Goal: Transaction & Acquisition: Purchase product/service

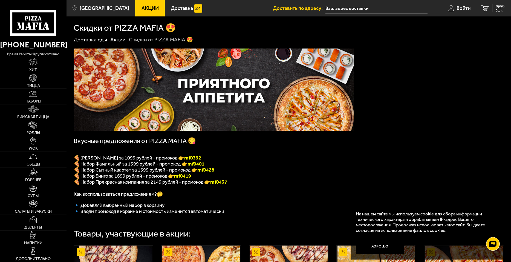
click at [39, 109] on link "Римская пицца" at bounding box center [33, 111] width 66 height 15
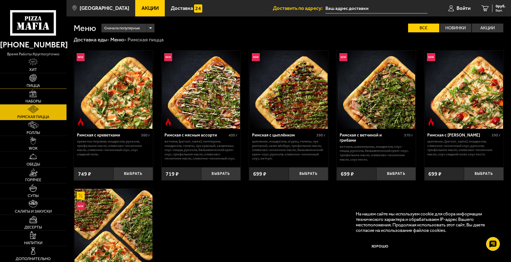
click at [39, 78] on link "Пицца" at bounding box center [33, 80] width 66 height 15
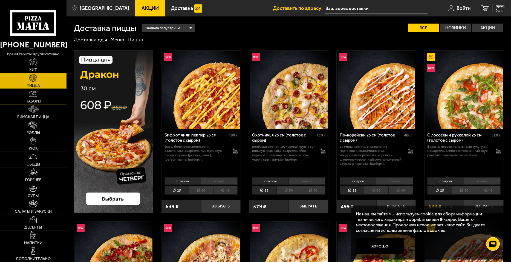
click at [41, 99] on link "Наборы" at bounding box center [33, 96] width 66 height 15
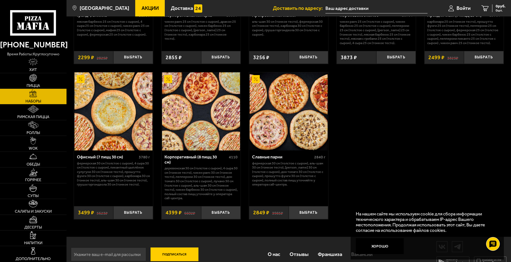
scroll to position [813, 0]
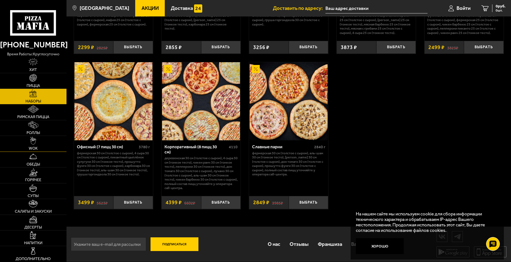
click at [37, 143] on link "WOK" at bounding box center [33, 143] width 66 height 15
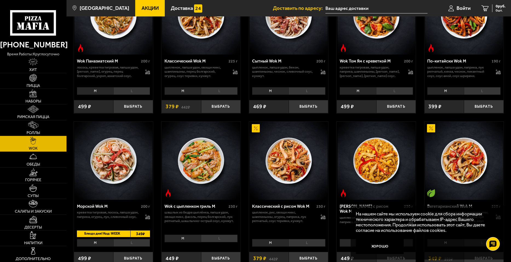
scroll to position [219, 0]
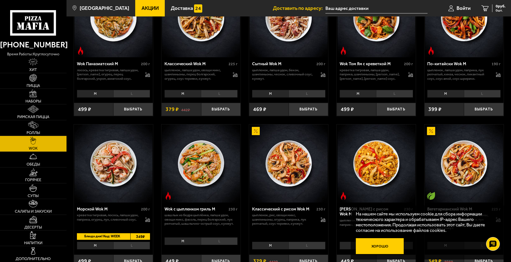
click at [391, 247] on button "Хорошо" at bounding box center [380, 246] width 48 height 16
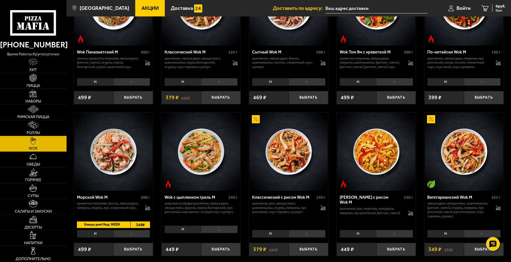
scroll to position [246, 0]
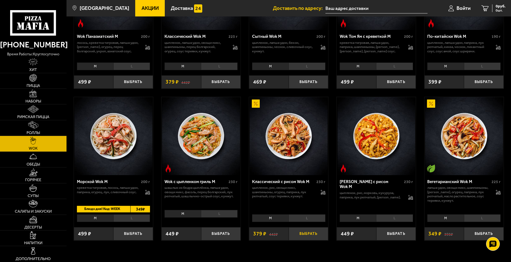
click at [313, 234] on button "Выбрать" at bounding box center [309, 233] width 40 height 13
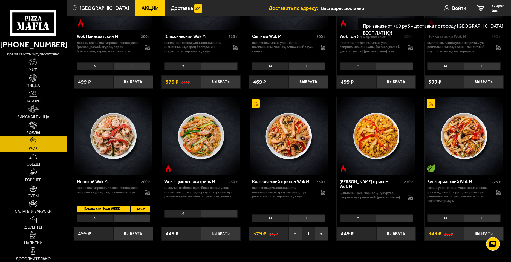
click at [312, 220] on li "L" at bounding box center [306, 218] width 37 height 8
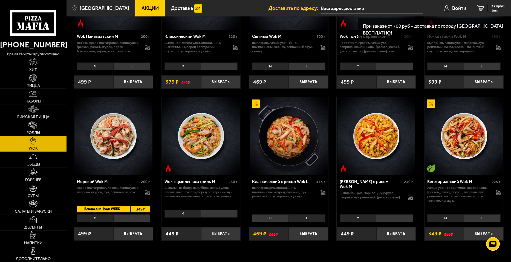
click at [261, 217] on li "M" at bounding box center [270, 218] width 36 height 8
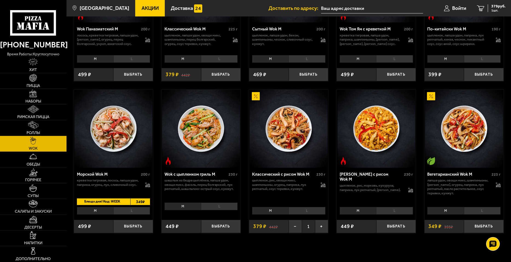
scroll to position [274, 0]
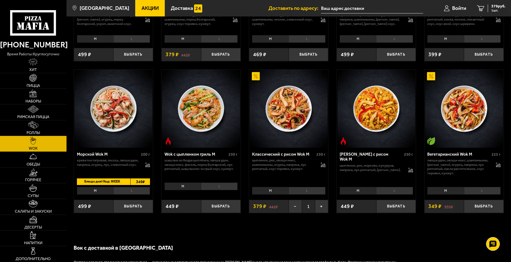
click at [115, 181] on span "Блюдо дня! Код: WEEK" at bounding box center [101, 181] width 49 height 7
drag, startPoint x: 111, startPoint y: 181, endPoint x: 120, endPoint y: 181, distance: 9.6
click at [120, 181] on span "Блюдо дня! Код: WEEK" at bounding box center [101, 181] width 49 height 7
copy span "WEEK"
click at [89, 207] on span "499 ₽" at bounding box center [84, 205] width 13 height 5
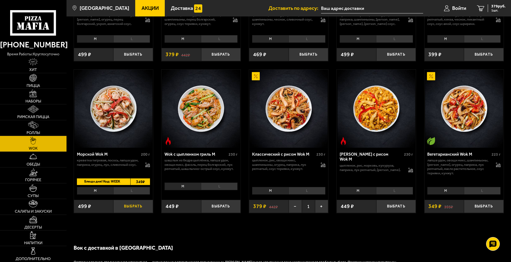
click at [125, 205] on button "Выбрать" at bounding box center [133, 205] width 40 height 13
click at [39, 123] on link "Роллы" at bounding box center [33, 127] width 66 height 15
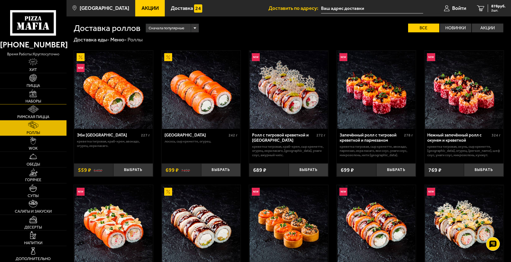
click at [41, 100] on link "Наборы" at bounding box center [33, 96] width 66 height 15
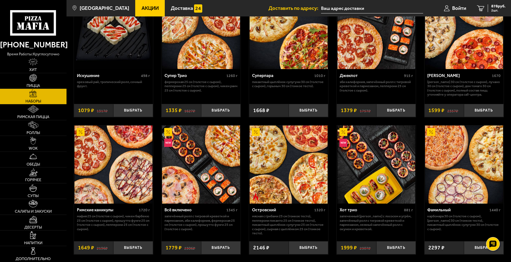
scroll to position [328, 0]
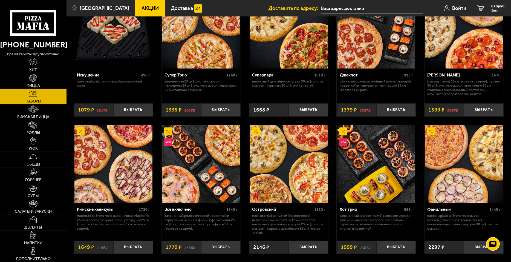
click at [38, 181] on span "Горячее" at bounding box center [33, 180] width 16 height 4
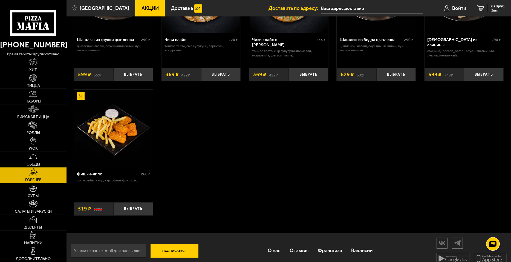
scroll to position [405, 0]
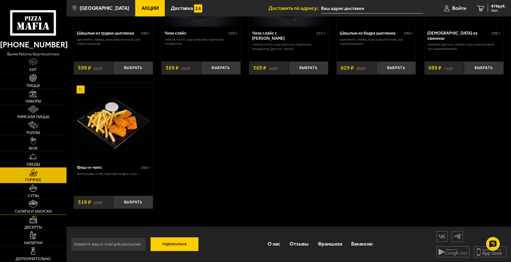
click at [45, 210] on span "Салаты и закуски" at bounding box center [33, 211] width 37 height 4
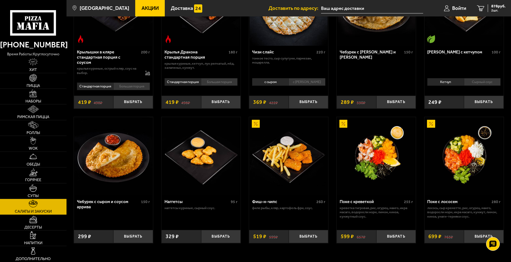
scroll to position [274, 0]
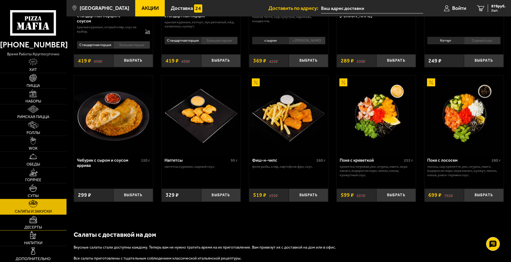
click at [44, 225] on link "Десерты" at bounding box center [33, 221] width 66 height 15
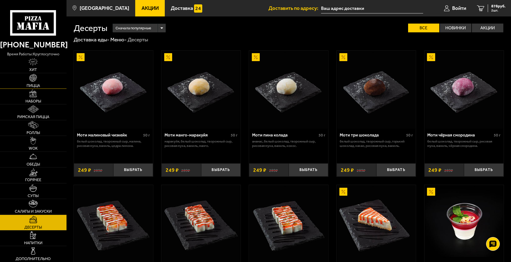
click at [36, 77] on img at bounding box center [33, 78] width 8 height 8
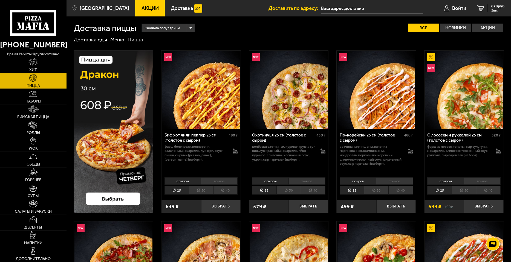
click at [34, 57] on link "Хит" at bounding box center [33, 64] width 66 height 15
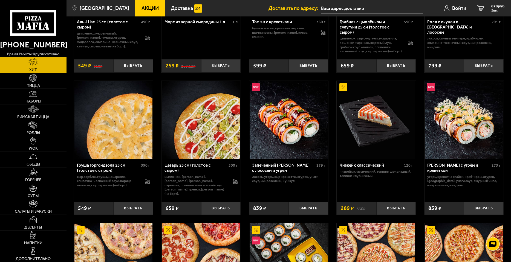
scroll to position [261, 0]
